Goal: Transaction & Acquisition: Purchase product/service

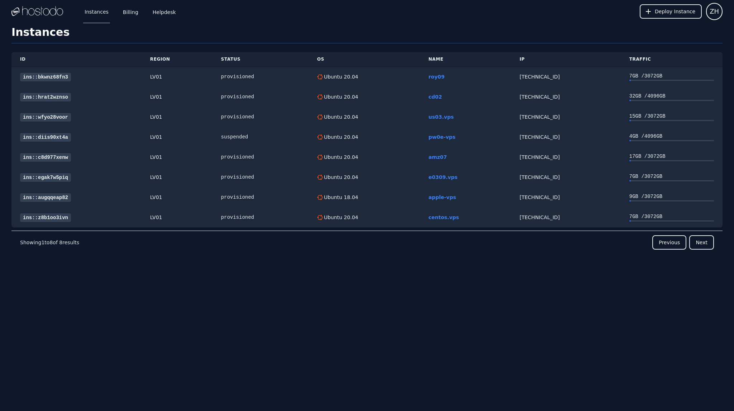
click at [42, 12] on img at bounding box center [37, 11] width 52 height 11
click at [129, 14] on link "Billing" at bounding box center [130, 12] width 18 height 24
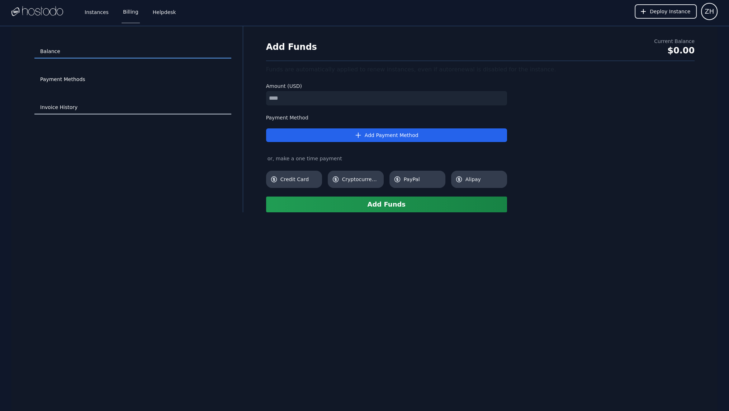
click at [92, 108] on link "Invoice History" at bounding box center [132, 108] width 197 height 14
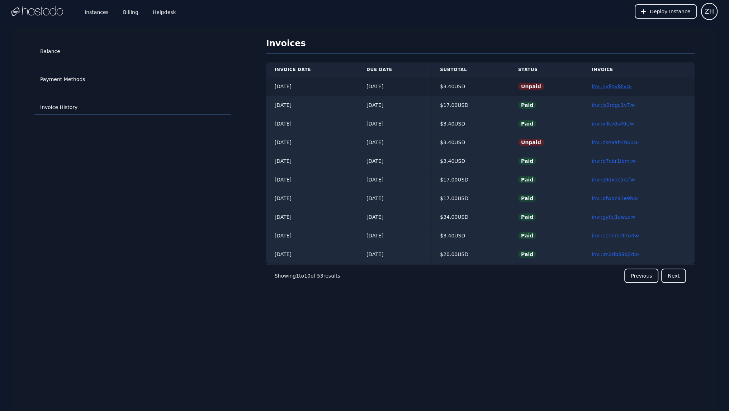
click at [616, 88] on link "inv::5yilgvi8iv ≫" at bounding box center [611, 86] width 40 height 6
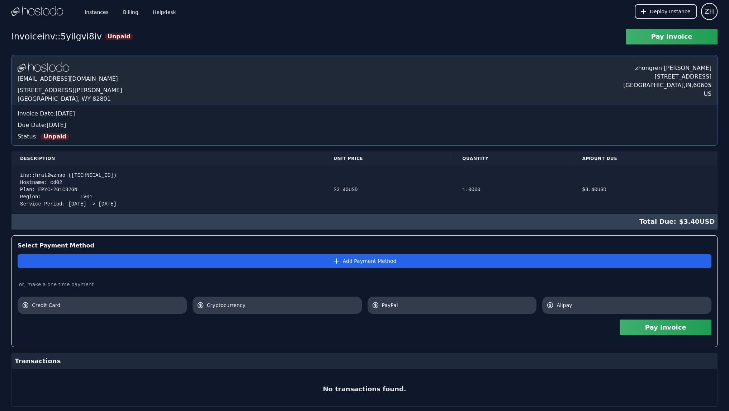
click at [53, 183] on div "ins::hrat2wznso (158.51.126.74) Hostname: cd02 Plan: EPYC-2G1C32GN Region: LV01…" at bounding box center [168, 190] width 296 height 36
copy div "cd02"
click at [324, 334] on div "Pay Invoice" at bounding box center [364, 327] width 693 height 27
